Goal: Communication & Community: Answer question/provide support

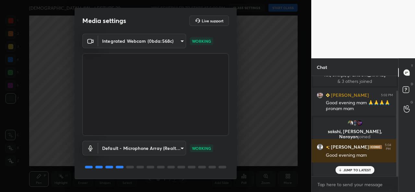
scroll to position [20, 0]
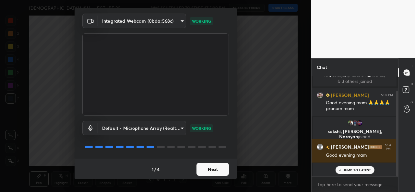
click at [202, 172] on button "Next" at bounding box center [213, 169] width 32 height 13
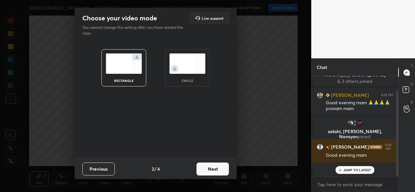
click at [179, 76] on div "circle" at bounding box center [187, 67] width 45 height 37
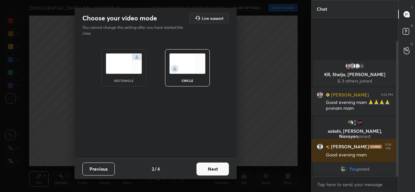
click at [210, 168] on button "Next" at bounding box center [213, 169] width 32 height 13
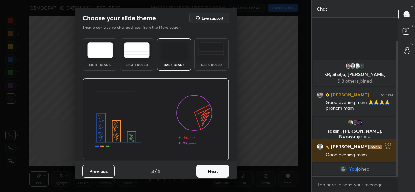
click at [210, 168] on button "Next" at bounding box center [213, 171] width 32 height 13
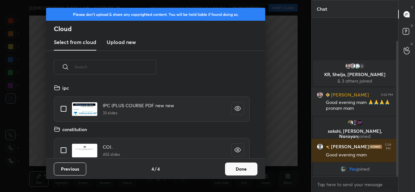
scroll to position [75, 208]
click at [232, 166] on button "Done" at bounding box center [241, 169] width 32 height 13
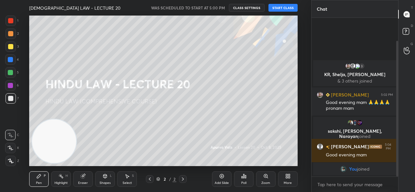
click at [279, 9] on button "START CLASS" at bounding box center [283, 8] width 29 height 8
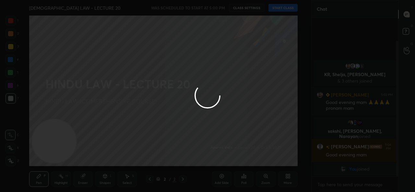
type textarea "x"
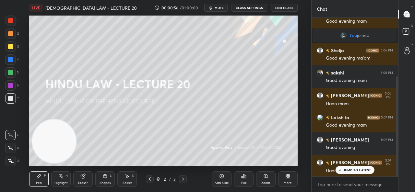
scroll to position [99, 0]
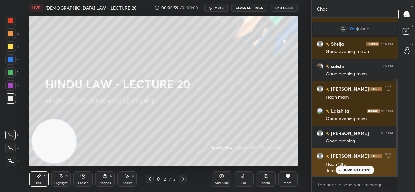
click at [358, 172] on p "JUMP TO LATEST" at bounding box center [358, 170] width 28 height 4
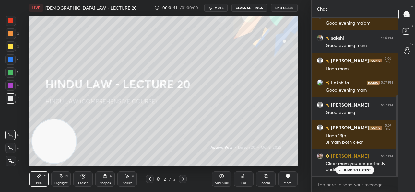
scroll to position [150, 0]
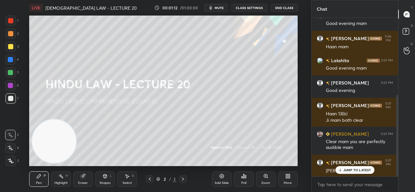
click at [225, 174] on div "Add Slide" at bounding box center [221, 180] width 19 height 16
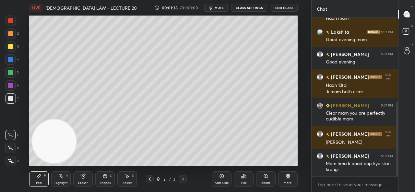
scroll to position [200, 0]
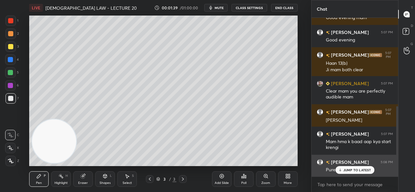
click at [342, 169] on icon at bounding box center [340, 170] width 4 height 4
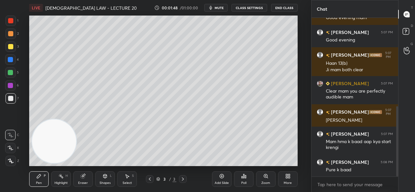
click at [80, 182] on div "Eraser" at bounding box center [83, 183] width 10 height 3
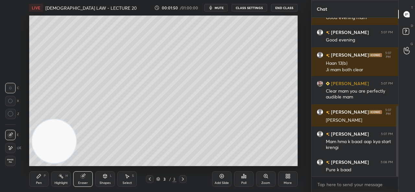
click at [8, 163] on span "Erase all" at bounding box center [11, 161] width 10 height 5
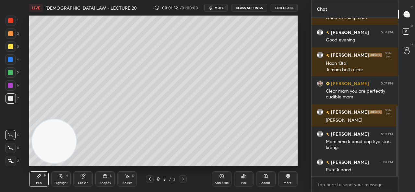
click at [12, 161] on icon at bounding box center [11, 161] width 6 height 5
click at [286, 178] on icon at bounding box center [287, 178] width 2 height 2
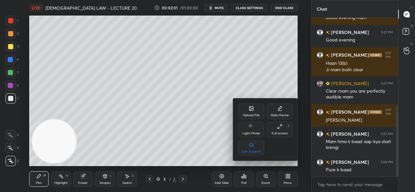
click at [255, 114] on div "Upload File" at bounding box center [251, 115] width 17 height 3
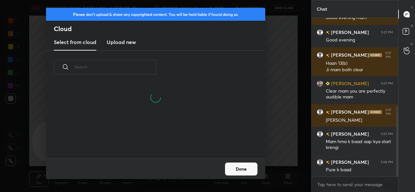
click at [135, 40] on h3 "Upload new" at bounding box center [121, 42] width 29 height 8
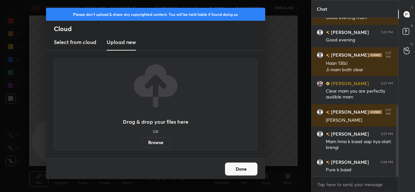
click at [155, 142] on label "Browse" at bounding box center [155, 143] width 29 height 10
click at [141, 142] on input "Browse" at bounding box center [141, 143] width 0 height 10
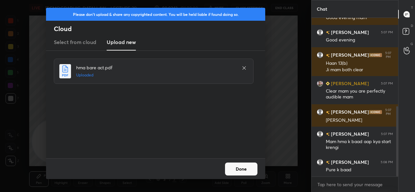
click at [241, 167] on button "Done" at bounding box center [241, 169] width 32 height 13
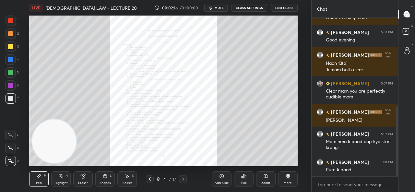
click at [183, 178] on icon at bounding box center [182, 179] width 5 height 5
click at [182, 178] on icon at bounding box center [182, 179] width 5 height 5
click at [182, 177] on icon at bounding box center [182, 179] width 5 height 5
click at [182, 177] on div at bounding box center [183, 180] width 8 height 8
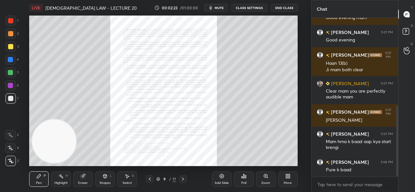
click at [263, 179] on div "Zoom" at bounding box center [265, 180] width 19 height 16
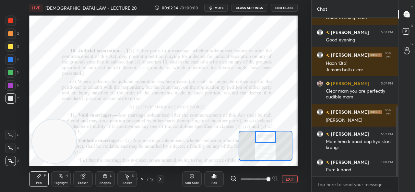
click at [13, 22] on div at bounding box center [10, 20] width 5 height 5
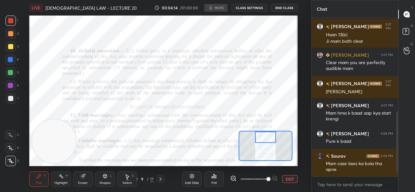
scroll to position [32290, 32155]
click at [12, 138] on div at bounding box center [10, 135] width 10 height 10
click at [218, 9] on span "mute" at bounding box center [219, 8] width 9 height 5
click at [216, 7] on span "unmute" at bounding box center [219, 8] width 14 height 5
click at [218, 5] on button "mute" at bounding box center [215, 8] width 23 height 8
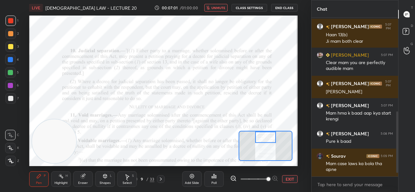
click at [220, 8] on span "unmute" at bounding box center [219, 8] width 14 height 5
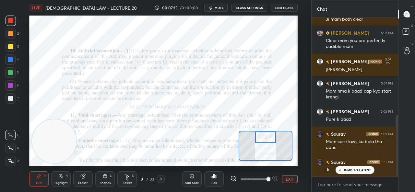
click at [194, 182] on div "Add Slide" at bounding box center [192, 183] width 14 height 3
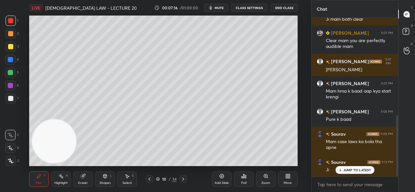
click at [10, 46] on div at bounding box center [10, 46] width 5 height 5
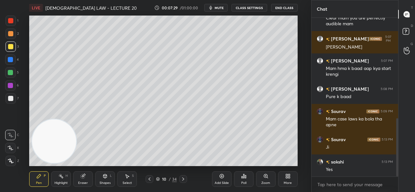
click at [12, 158] on div at bounding box center [11, 161] width 10 height 10
click at [79, 179] on div "Eraser" at bounding box center [82, 180] width 19 height 16
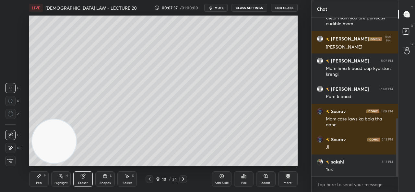
click at [34, 179] on div "Pen P" at bounding box center [38, 180] width 19 height 16
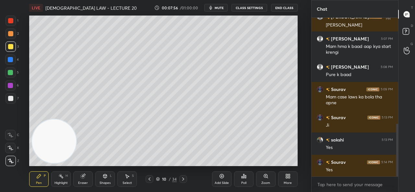
scroll to position [319, 0]
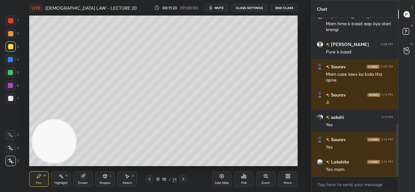
click at [220, 7] on span "mute" at bounding box center [219, 8] width 9 height 5
click at [216, 5] on button "unmute" at bounding box center [215, 8] width 23 height 8
click at [212, 7] on icon "button" at bounding box center [210, 8] width 3 height 4
click at [223, 9] on span "unmute" at bounding box center [219, 8] width 14 height 5
click at [230, 174] on div "Add Slide" at bounding box center [221, 180] width 19 height 16
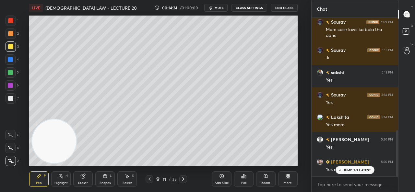
scroll to position [385, 0]
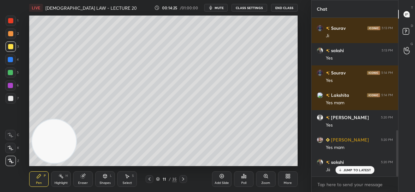
click at [219, 176] on div "Add Slide" at bounding box center [221, 180] width 19 height 16
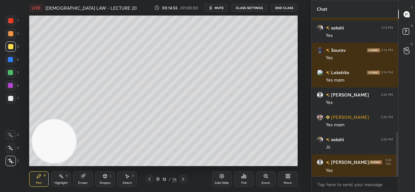
click at [12, 61] on div at bounding box center [10, 59] width 5 height 5
click at [82, 176] on icon at bounding box center [83, 177] width 4 height 4
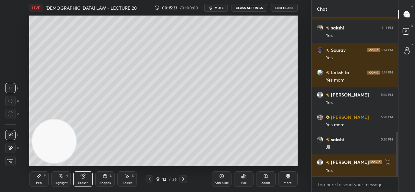
click at [35, 181] on div "Pen P" at bounding box center [38, 180] width 19 height 16
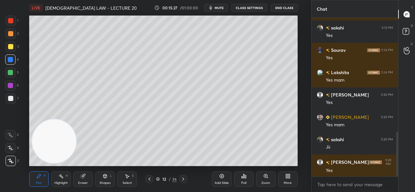
click at [200, 5] on div "00:15:27 / 01:00:00 mute CLASS SETTINGS End Class" at bounding box center [225, 8] width 143 height 8
click at [210, 6] on icon "button" at bounding box center [210, 7] width 5 height 5
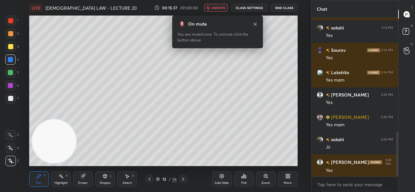
click at [223, 10] on span "unmute" at bounding box center [219, 8] width 14 height 5
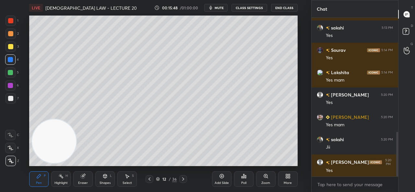
click at [9, 25] on div at bounding box center [11, 21] width 10 height 10
click at [222, 7] on span "mute" at bounding box center [219, 8] width 9 height 5
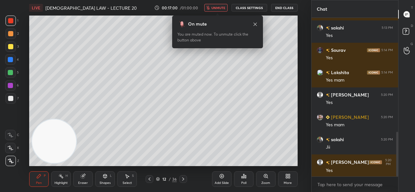
click at [221, 11] on button "unmute" at bounding box center [215, 8] width 23 height 8
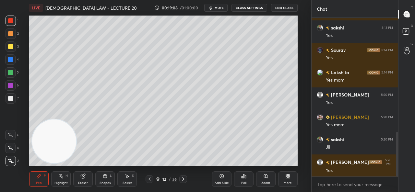
click at [79, 179] on div "Eraser" at bounding box center [82, 180] width 19 height 16
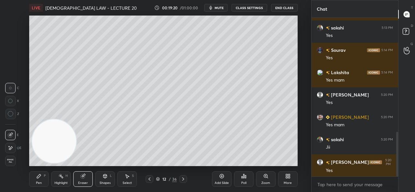
click at [32, 181] on div "Pen P" at bounding box center [38, 180] width 19 height 16
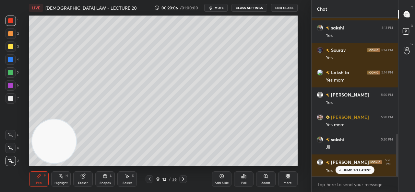
scroll to position [430, 0]
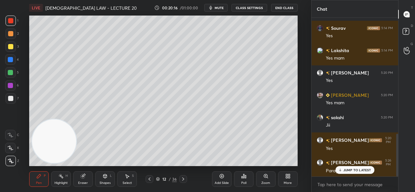
click at [365, 170] on p "JUMP TO LATEST" at bounding box center [358, 170] width 28 height 4
click at [221, 178] on icon at bounding box center [222, 177] width 4 height 4
click at [13, 46] on div at bounding box center [11, 47] width 10 height 10
click at [82, 176] on icon at bounding box center [83, 177] width 4 height 4
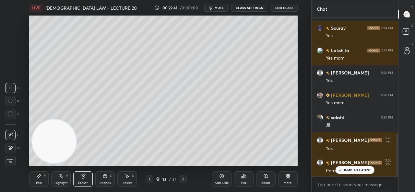
click at [36, 181] on div "Pen P" at bounding box center [38, 180] width 19 height 16
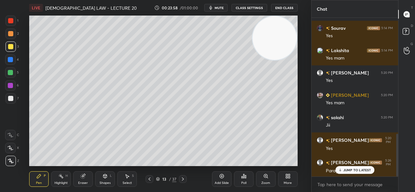
click at [299, 125] on div "Setting up your live class Poll for secs No correct answer Start poll" at bounding box center [163, 91] width 285 height 151
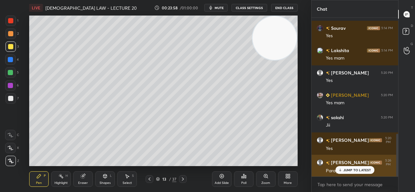
click at [346, 170] on p "JUMP TO LATEST" at bounding box center [358, 170] width 28 height 4
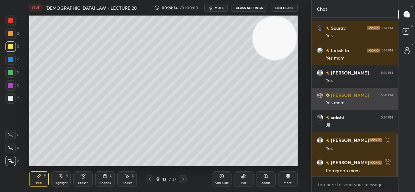
scroll to position [453, 0]
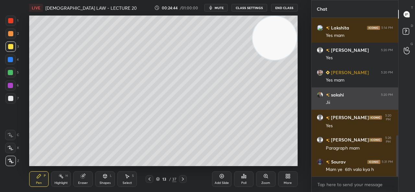
click at [261, 176] on div "Zoom" at bounding box center [265, 180] width 19 height 16
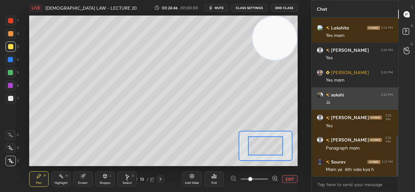
click at [290, 181] on button "EXIT" at bounding box center [290, 180] width 16 height 8
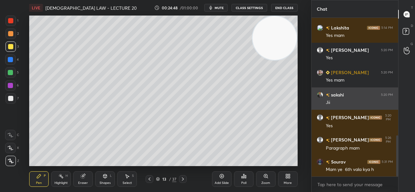
click at [128, 179] on div "Select S" at bounding box center [126, 180] width 19 height 16
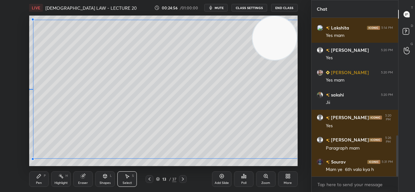
click at [33, 20] on div at bounding box center [32, 19] width 3 height 3
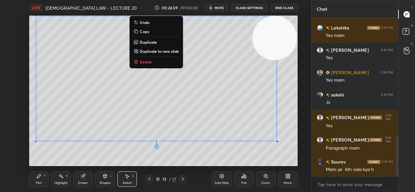
click at [37, 177] on icon at bounding box center [38, 176] width 5 height 5
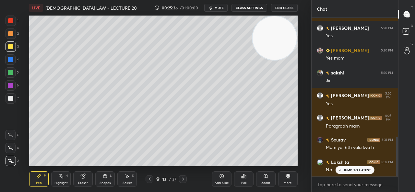
scroll to position [498, 0]
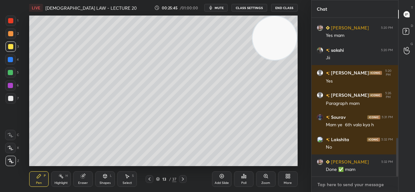
click at [337, 185] on textarea at bounding box center [355, 185] width 76 height 10
type textarea "x"
paste textarea "https://t.me/Apurvavatsmam"
type textarea "https://t.me/Apurvavatsmam"
type textarea "x"
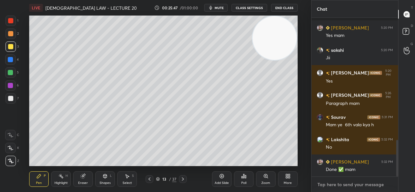
scroll to position [534, 0]
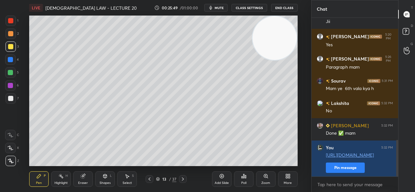
click at [221, 180] on div "Add Slide" at bounding box center [221, 180] width 19 height 16
type textarea "x"
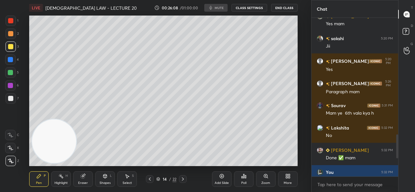
scroll to position [32290, 32155]
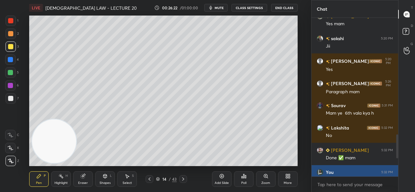
click at [339, 173] on div "You 5:32 PM" at bounding box center [355, 172] width 76 height 6
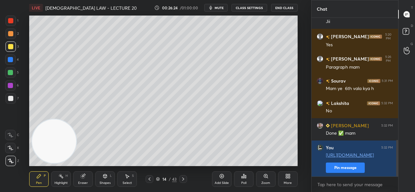
click at [222, 179] on icon at bounding box center [221, 176] width 5 height 5
click at [226, 179] on div "Add Slide" at bounding box center [221, 180] width 19 height 16
click at [85, 177] on icon at bounding box center [82, 176] width 5 height 5
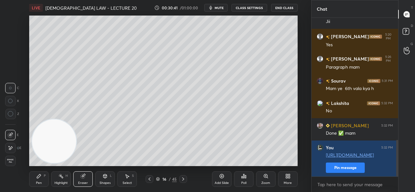
click at [42, 183] on div "Pen P" at bounding box center [38, 180] width 19 height 16
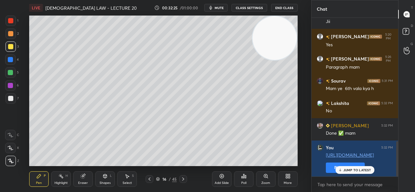
scroll to position [556, 0]
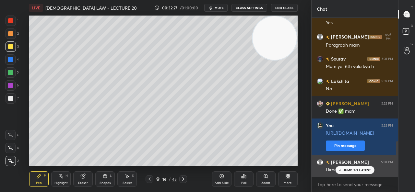
click at [345, 170] on p "JUMP TO LATEST" at bounding box center [358, 170] width 28 height 4
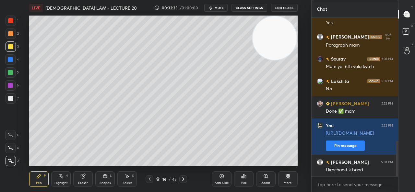
click at [82, 180] on div "Eraser" at bounding box center [82, 180] width 19 height 16
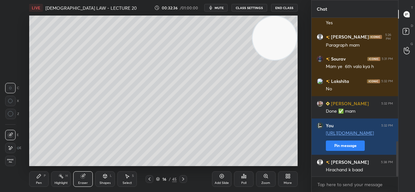
click at [32, 179] on div "Pen P" at bounding box center [38, 180] width 19 height 16
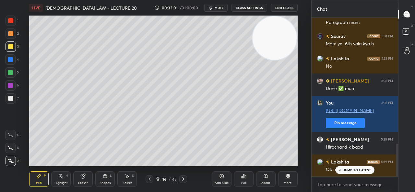
scroll to position [612, 0]
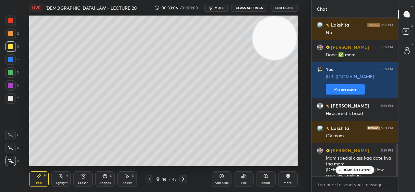
click at [349, 170] on p "JUMP TO LATEST" at bounding box center [358, 170] width 28 height 4
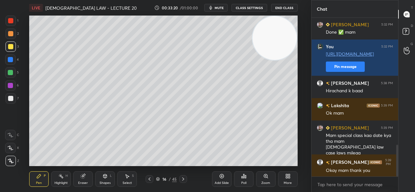
scroll to position [657, 0]
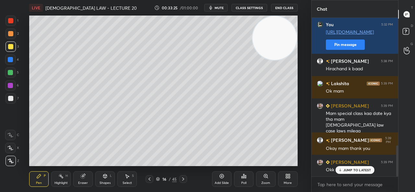
click at [345, 169] on p "JUMP TO LATEST" at bounding box center [358, 170] width 28 height 4
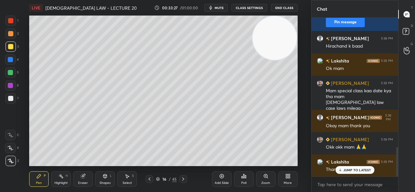
scroll to position [702, 0]
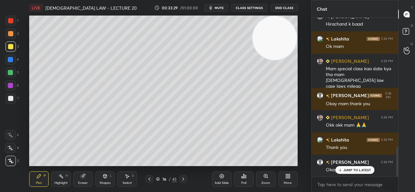
click at [343, 172] on div "JUMP TO LATEST" at bounding box center [354, 170] width 39 height 8
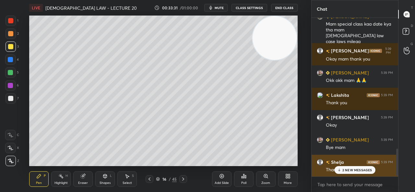
scroll to position [792, 0]
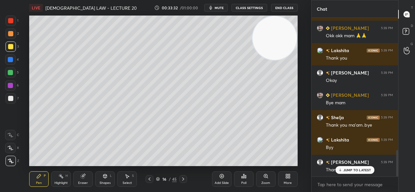
click at [351, 171] on p "JUMP TO LATEST" at bounding box center [358, 170] width 28 height 4
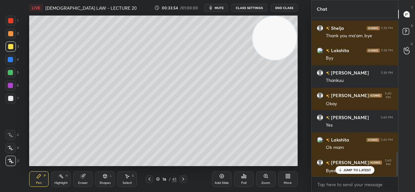
scroll to position [904, 0]
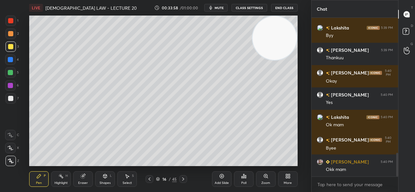
click at [297, 6] on button "End Class" at bounding box center [284, 8] width 27 height 8
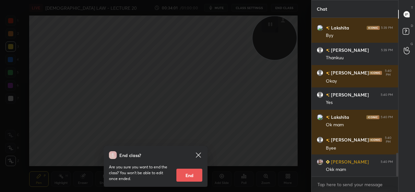
click at [189, 174] on button "End" at bounding box center [189, 175] width 26 height 13
type textarea "x"
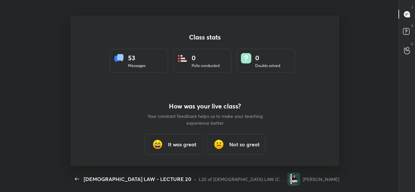
scroll to position [0, 0]
click at [174, 150] on div "It was great" at bounding box center [174, 144] width 58 height 21
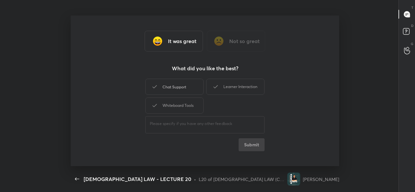
click at [168, 84] on div "Chat Support" at bounding box center [174, 87] width 58 height 16
click at [222, 89] on div "Learner Interaction" at bounding box center [235, 87] width 58 height 16
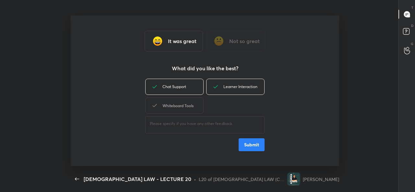
click at [174, 98] on div "Whiteboard Tools" at bounding box center [174, 106] width 58 height 16
click at [254, 150] on button "Submit" at bounding box center [252, 145] width 26 height 13
